Goal: Information Seeking & Learning: Learn about a topic

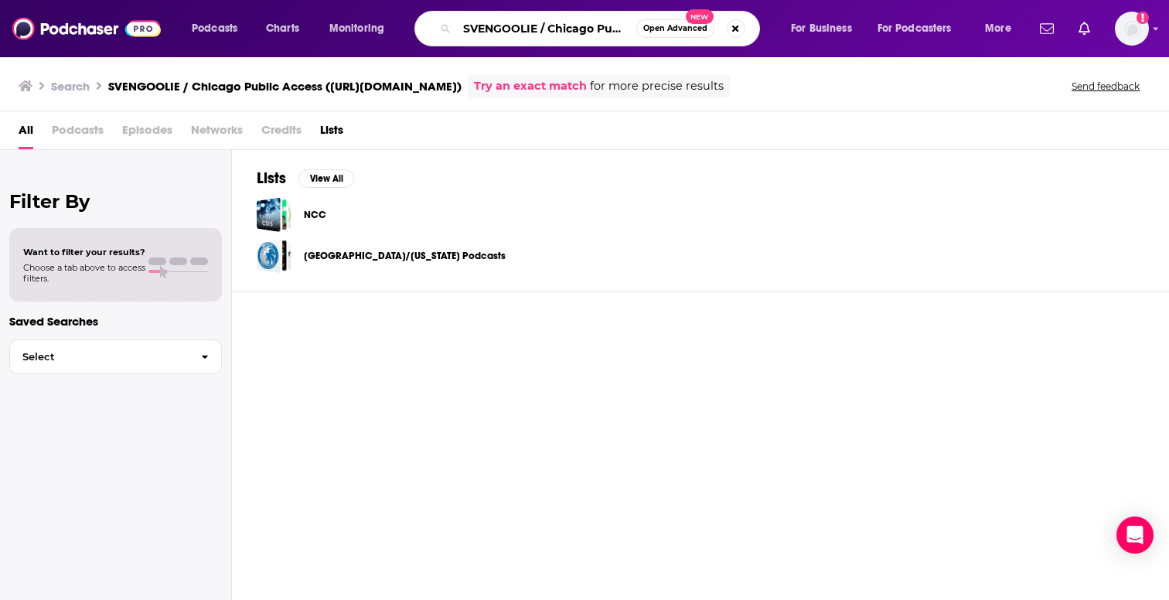
click at [596, 27] on input "SVENGOOLIE / Chicago Public Access ([URL][DOMAIN_NAME])" at bounding box center [546, 28] width 179 height 25
paste input "o True with [PERSON_NAME]"
type input "So True with [PERSON_NAME]"
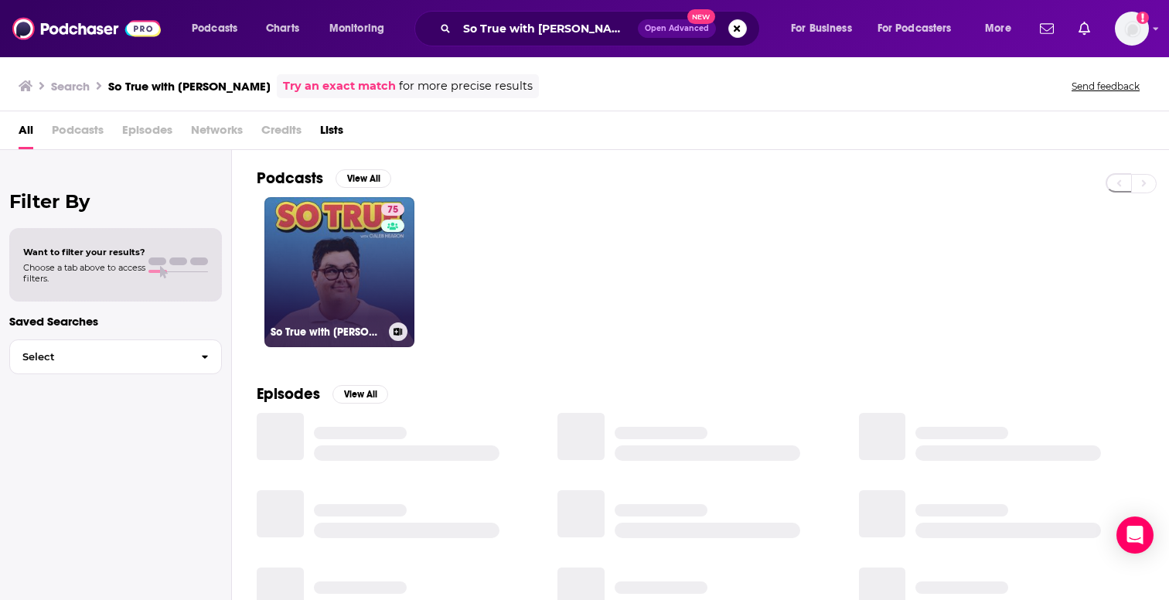
click at [353, 251] on link "75 So True with [PERSON_NAME]" at bounding box center [339, 272] width 150 height 150
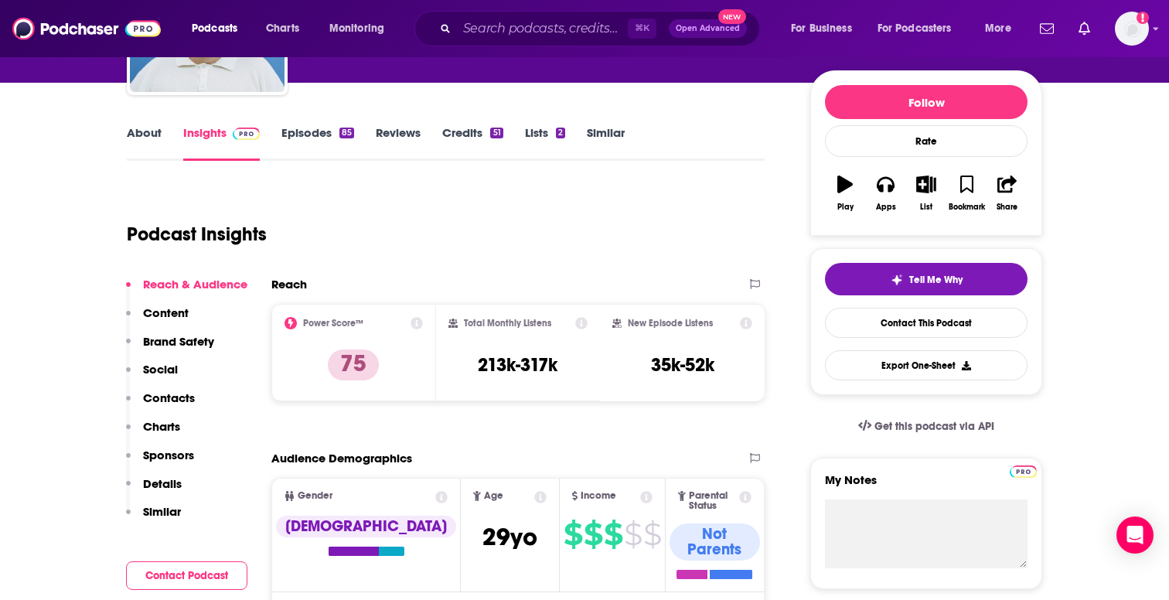
click at [167, 393] on p "Contacts" at bounding box center [169, 397] width 52 height 15
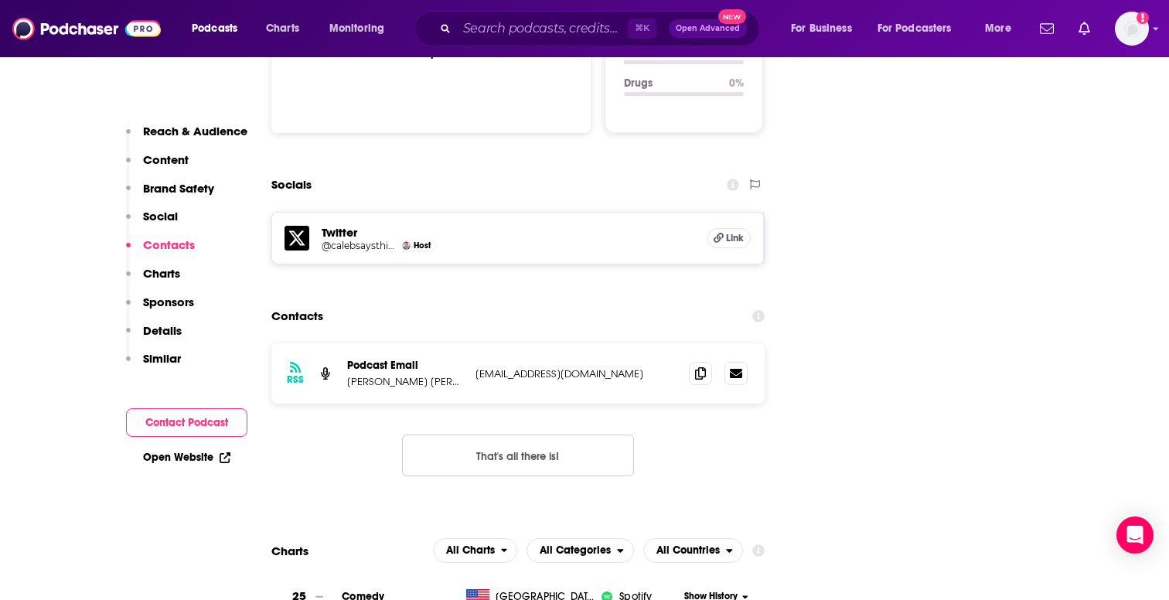
scroll to position [1681, 0]
